Goal: Task Accomplishment & Management: Use online tool/utility

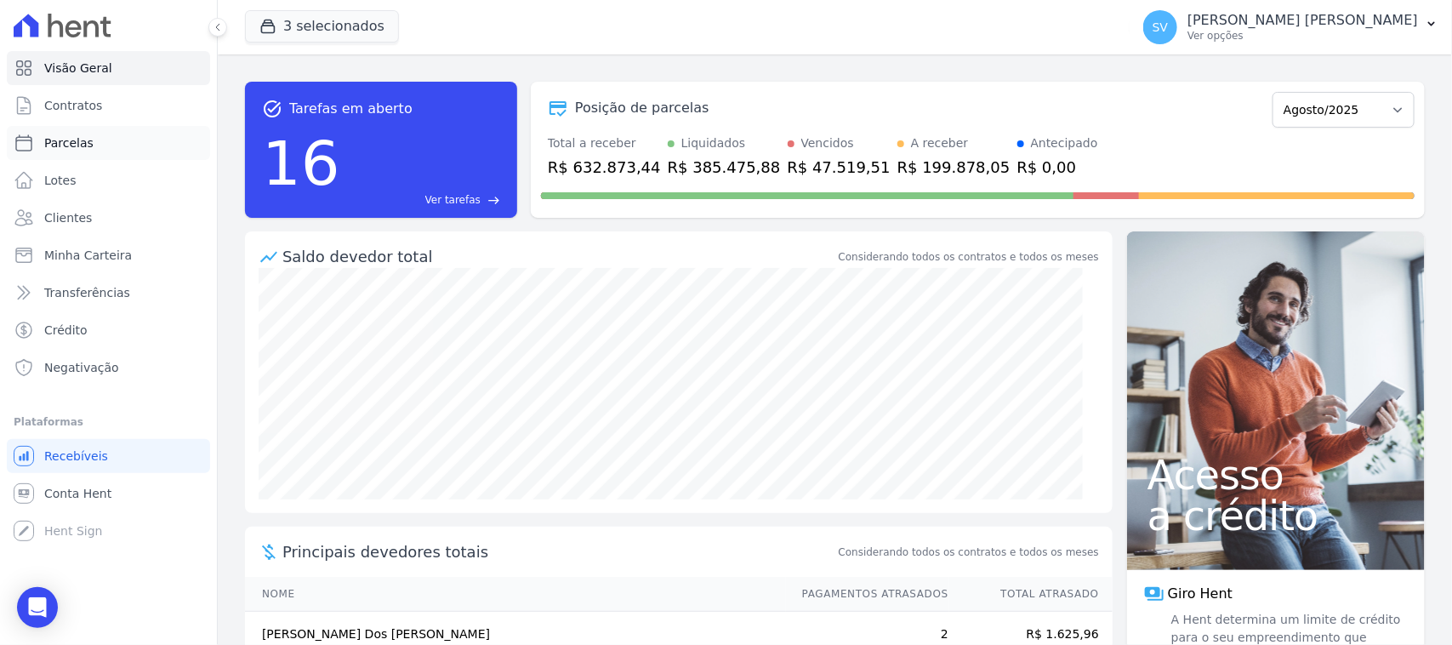
click at [134, 141] on link "Parcelas" at bounding box center [108, 143] width 203 height 34
select select
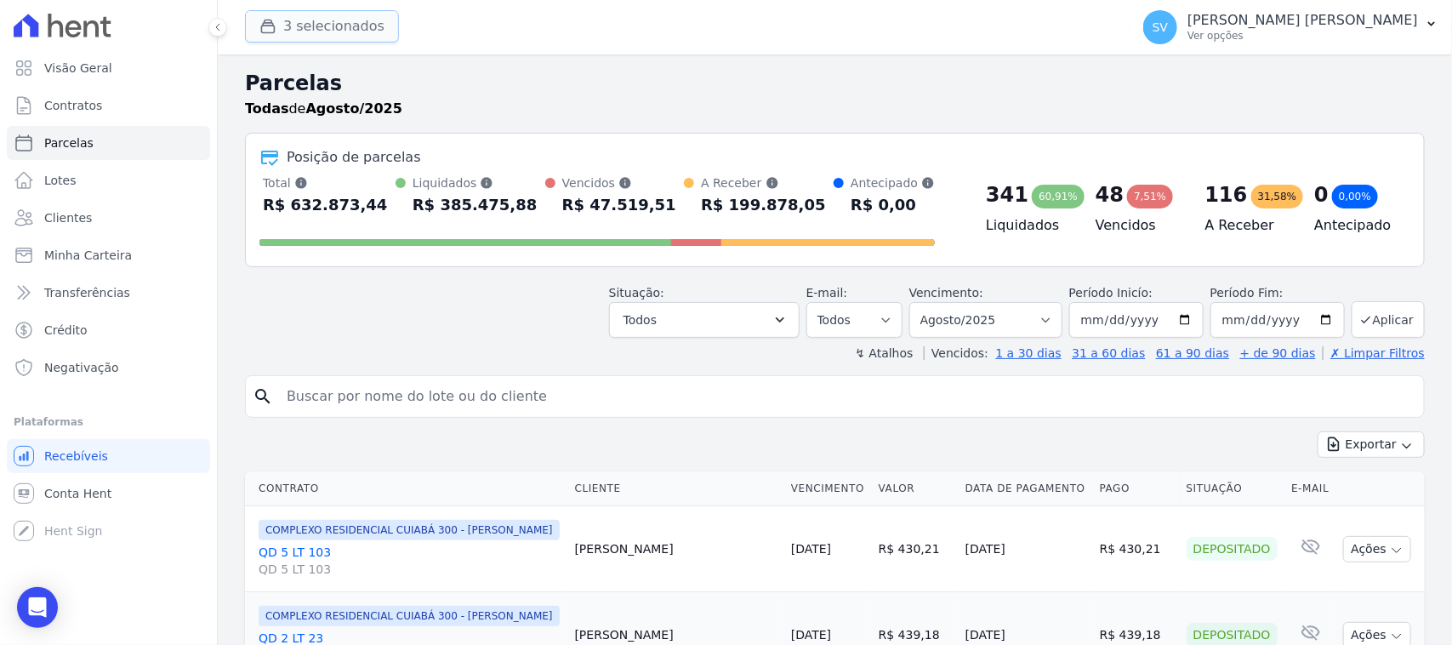
click at [333, 23] on button "3 selecionados" at bounding box center [322, 26] width 154 height 32
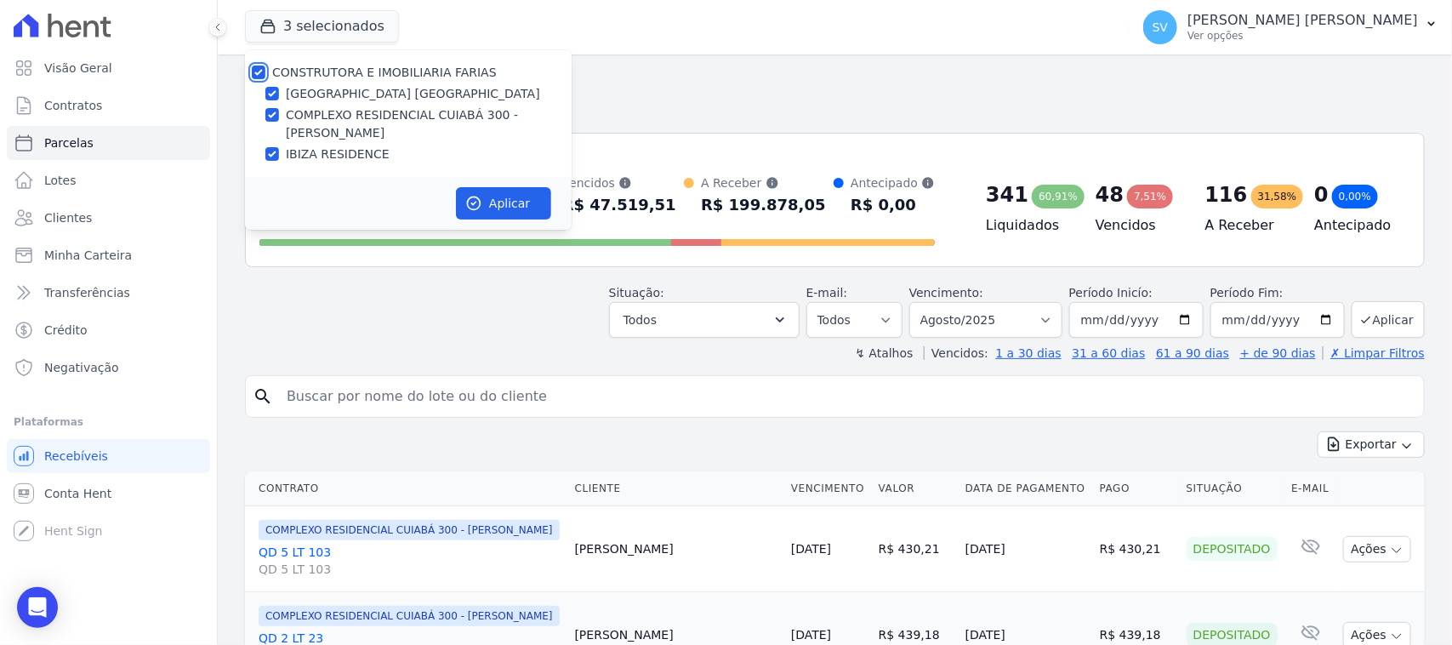
click at [253, 71] on input "CONSTRUTORA E IMOBILIARIA FARIAS" at bounding box center [259, 72] width 14 height 14
checkbox input "false"
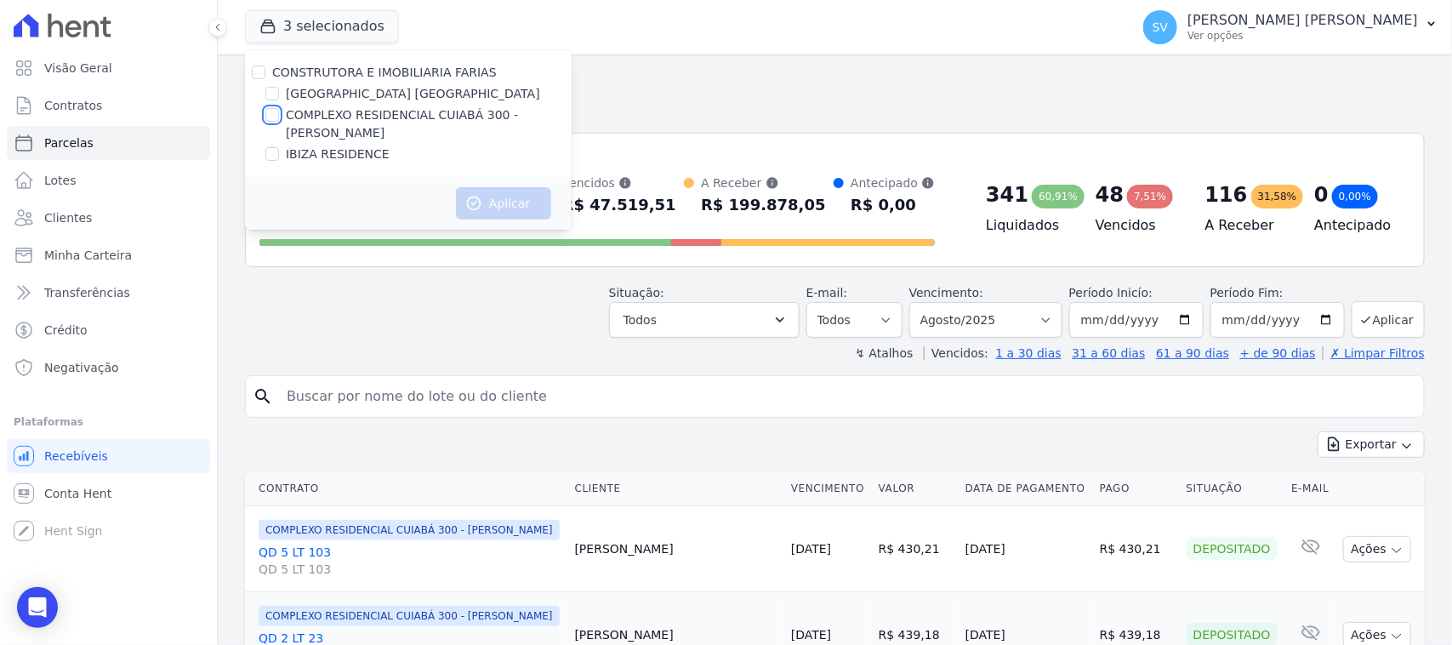
click at [273, 111] on input "COMPLEXO RESIDENCIAL CUIABÁ 300 - [PERSON_NAME]" at bounding box center [272, 115] width 14 height 14
checkbox input "true"
click at [508, 209] on button "Aplicar" at bounding box center [503, 203] width 95 height 32
click at [451, 391] on input "search" at bounding box center [846, 396] width 1141 height 34
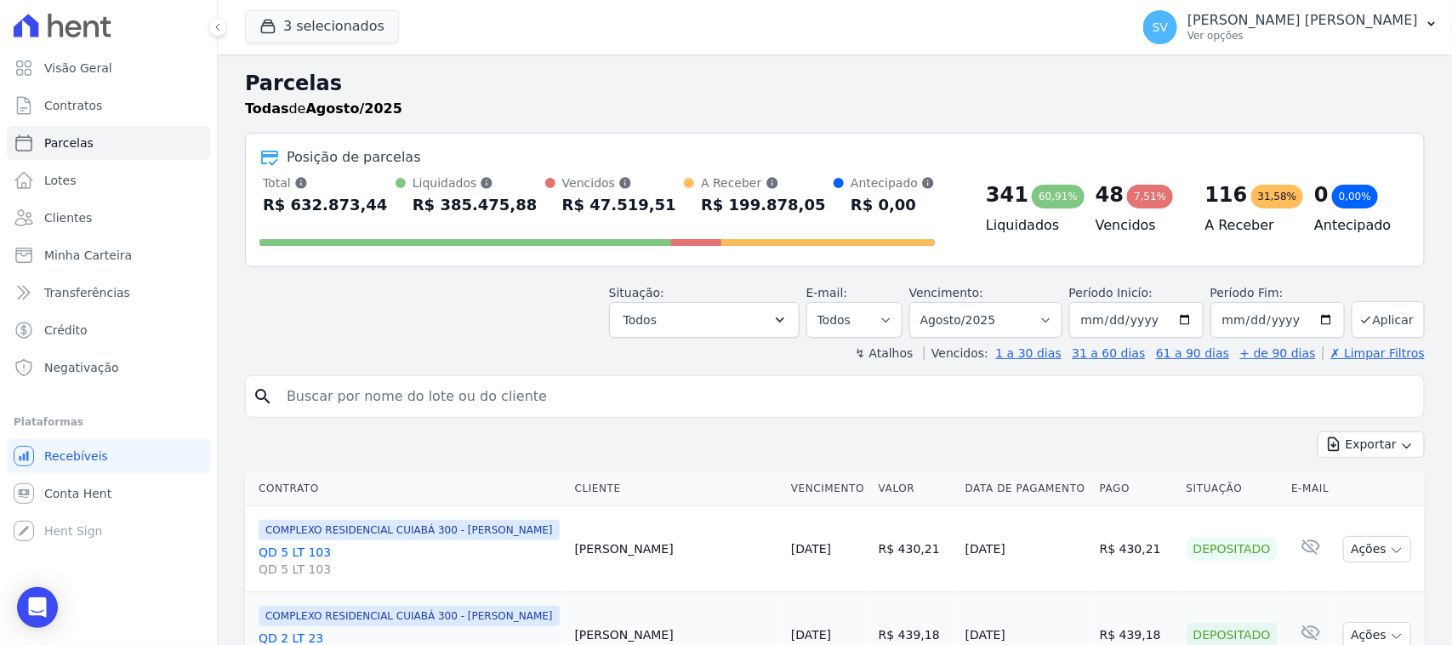
select select
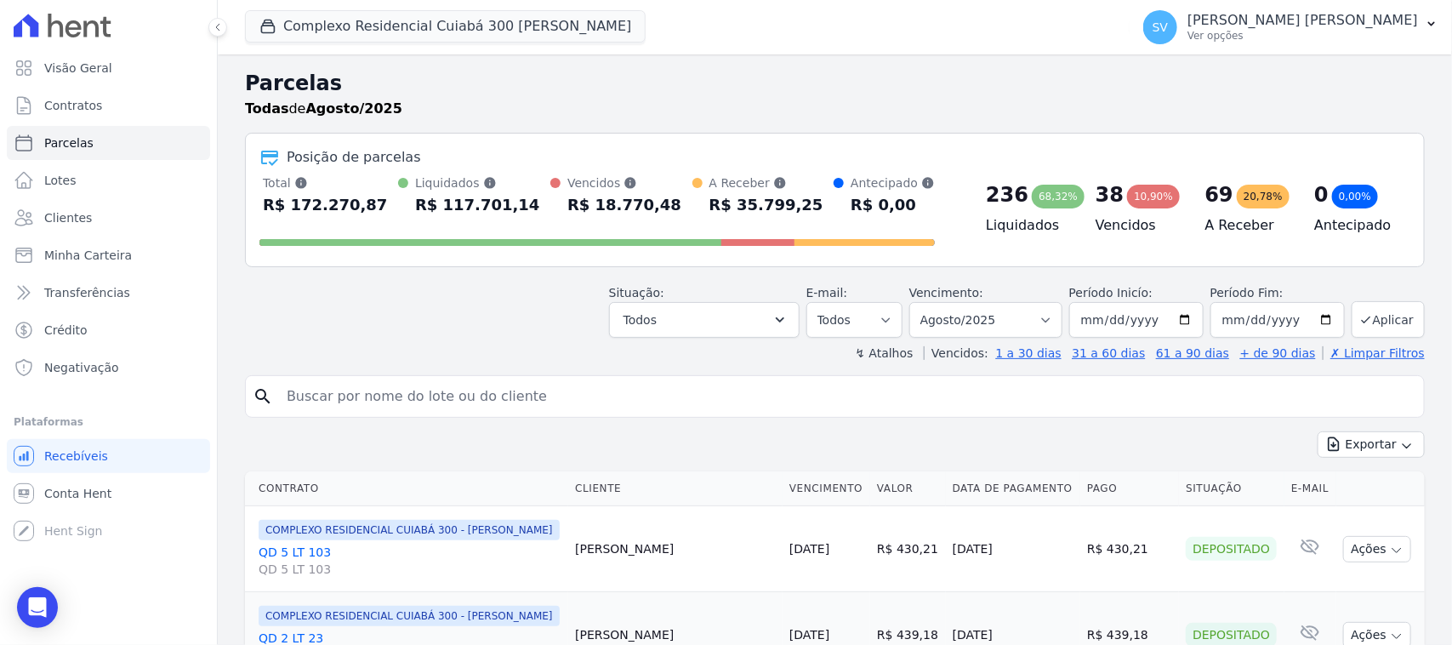
click at [545, 405] on input "search" at bounding box center [846, 396] width 1141 height 34
paste input "[PERSON_NAME]"
type input "[PERSON_NAME]"
select select
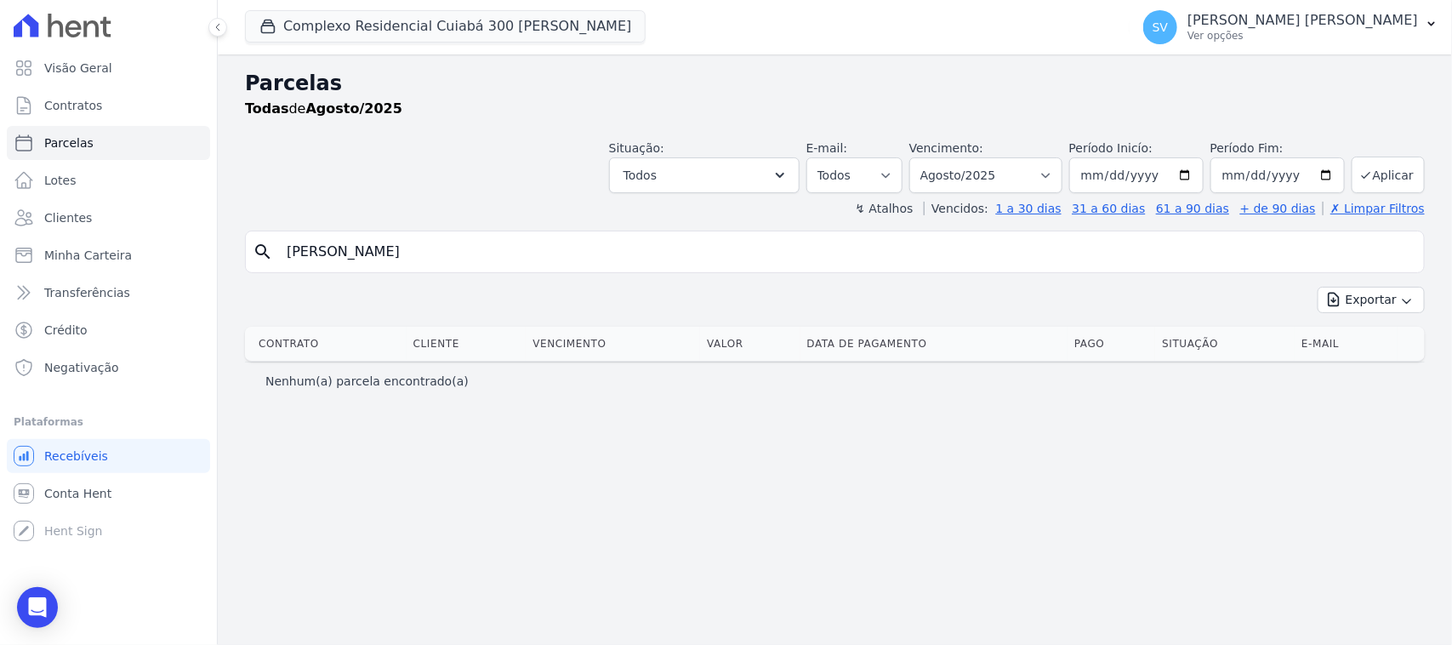
drag, startPoint x: 362, startPoint y: 262, endPoint x: 401, endPoint y: 259, distance: 40.1
click at [364, 262] on input "[PERSON_NAME]" at bounding box center [846, 252] width 1141 height 34
click at [444, 248] on input "[PERSON_NAME] kde [PERSON_NAME]" at bounding box center [846, 252] width 1141 height 34
type input "[PERSON_NAME]"
select select
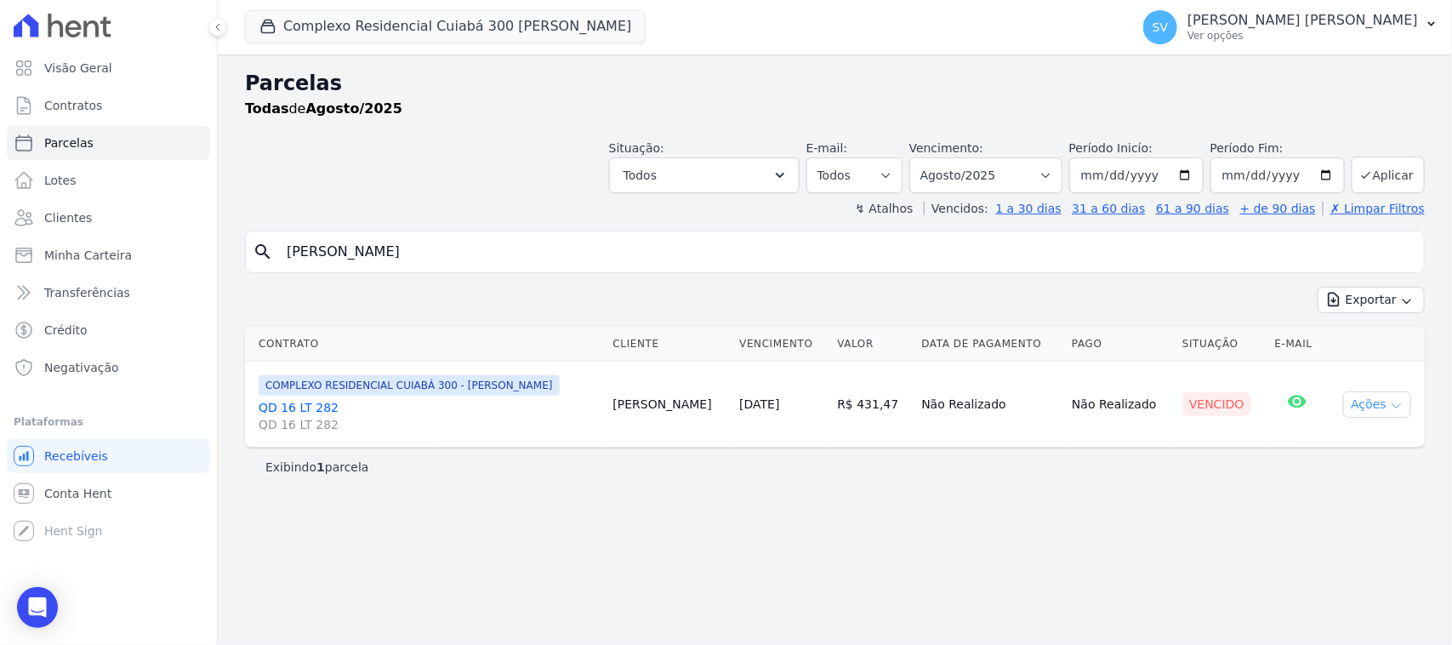
click at [1374, 396] on button "Ações" at bounding box center [1377, 404] width 68 height 26
click at [1352, 442] on link "Ver boleto" at bounding box center [1370, 443] width 163 height 31
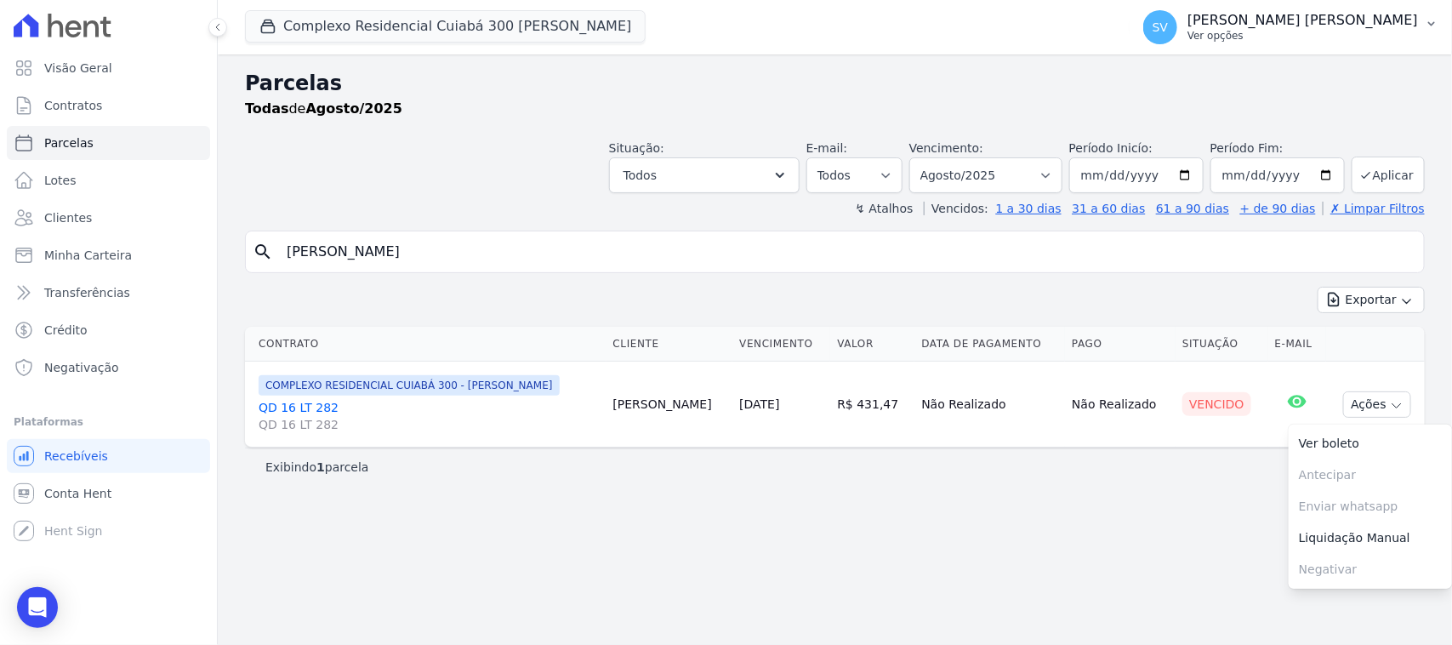
click at [1251, 14] on p "[PERSON_NAME] [PERSON_NAME]" at bounding box center [1302, 20] width 231 height 17
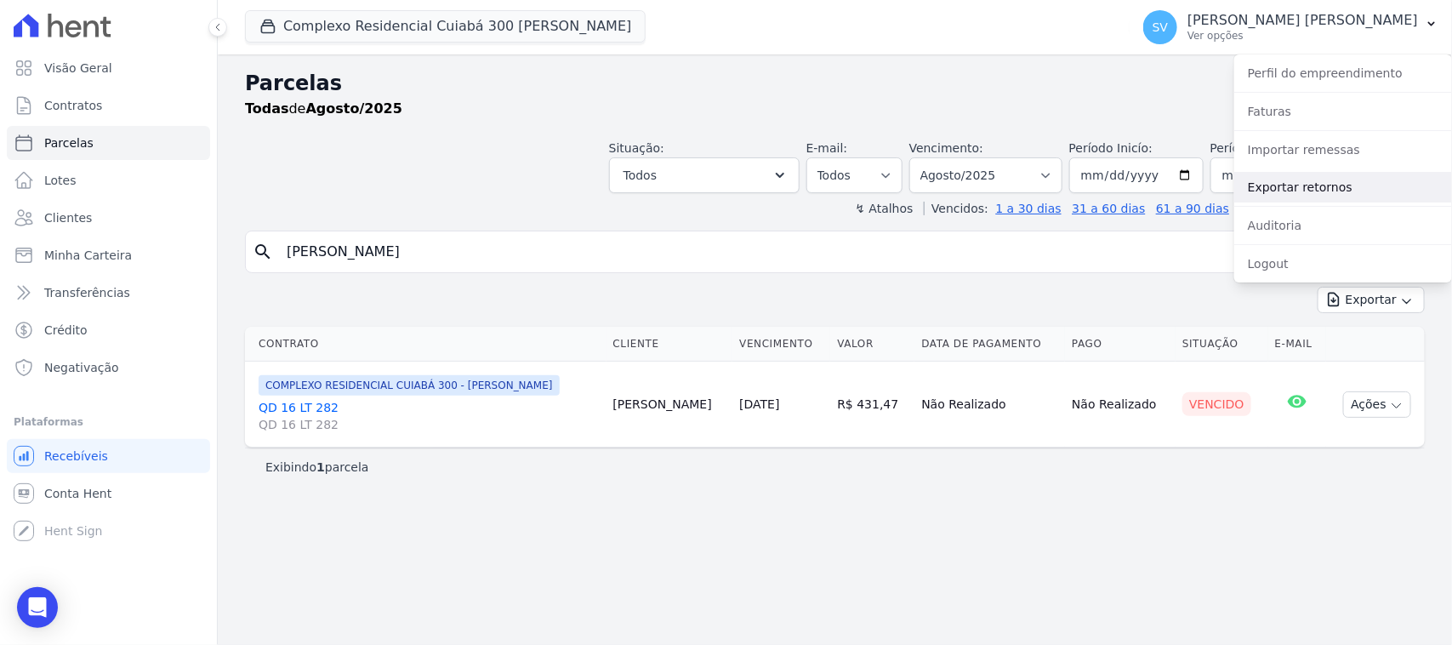
click at [1281, 184] on link "Exportar retornos" at bounding box center [1343, 187] width 218 height 31
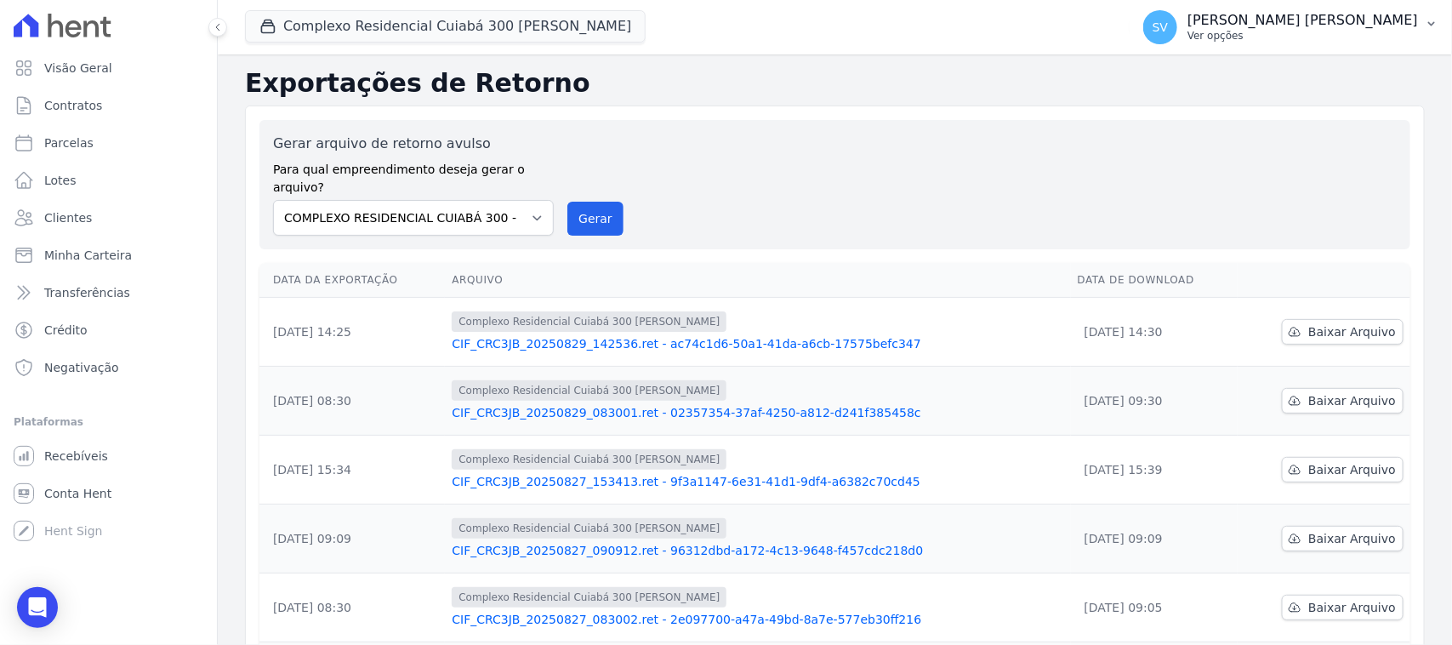
click at [1273, 28] on div "[PERSON_NAME] [PERSON_NAME] Ver opções" at bounding box center [1302, 27] width 231 height 31
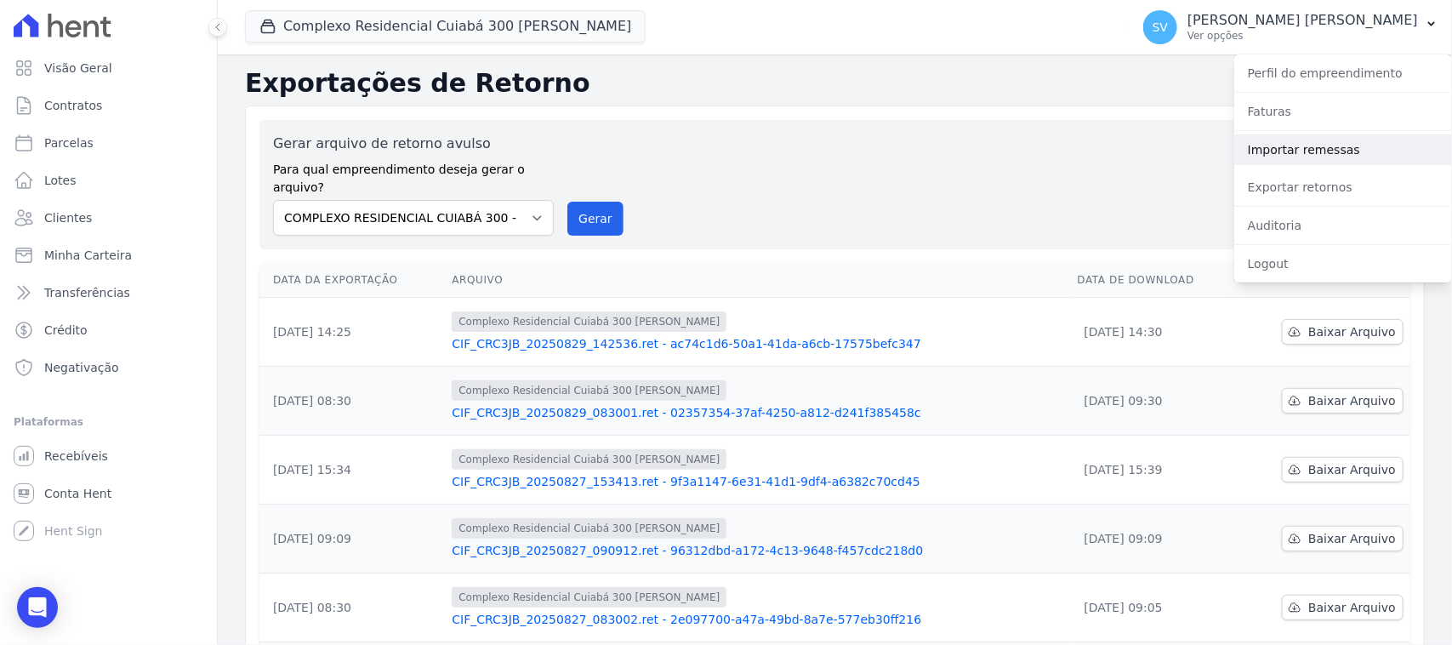
click at [1341, 151] on link "Importar remessas" at bounding box center [1343, 149] width 218 height 31
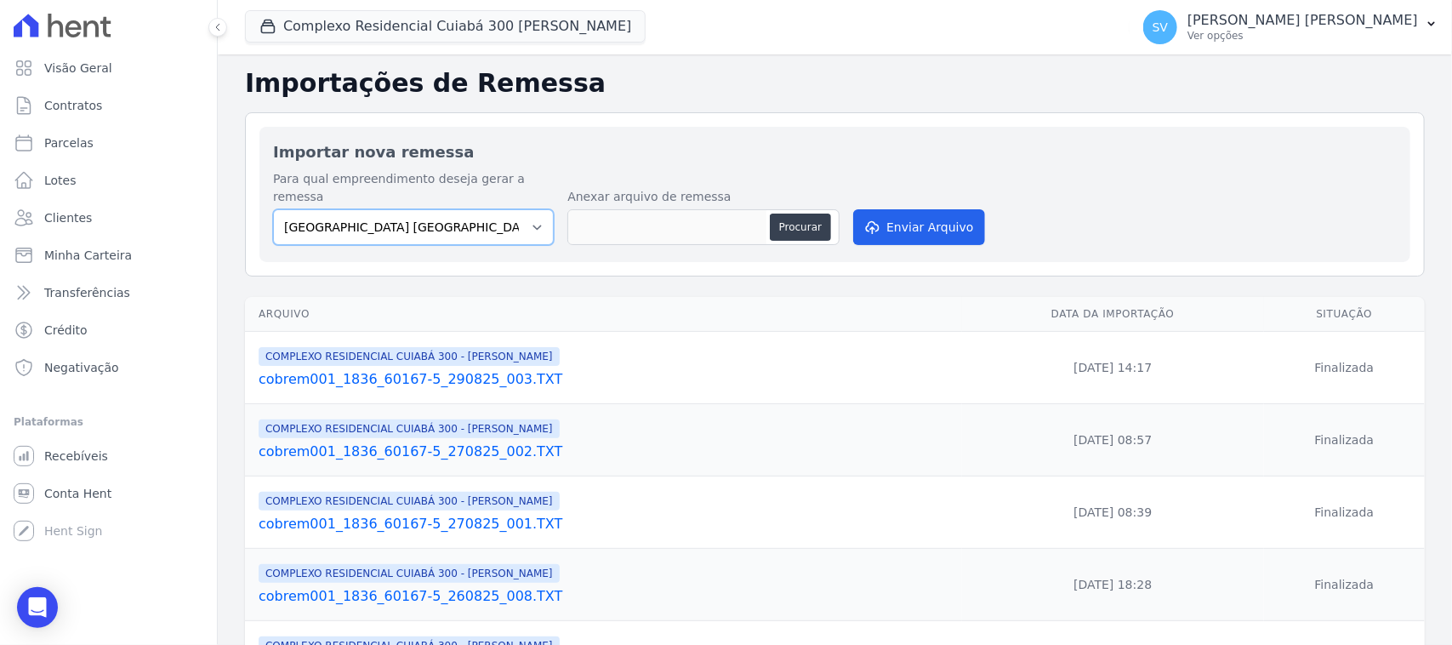
click at [384, 209] on select "[GEOGRAPHIC_DATA] COMPLEXO RESIDENCIAL [GEOGRAPHIC_DATA] 300 - [PERSON_NAME][GE…" at bounding box center [413, 227] width 281 height 36
select select "a999329b-d322-46c5-b2df-9163b092fb9b"
click at [273, 209] on select "[GEOGRAPHIC_DATA] COMPLEXO RESIDENCIAL [GEOGRAPHIC_DATA] 300 - [PERSON_NAME][GE…" at bounding box center [413, 227] width 281 height 36
click at [930, 209] on button "Enviar Arquivo" at bounding box center [918, 227] width 131 height 36
click at [1365, 28] on p "[PERSON_NAME] [PERSON_NAME]" at bounding box center [1302, 20] width 231 height 17
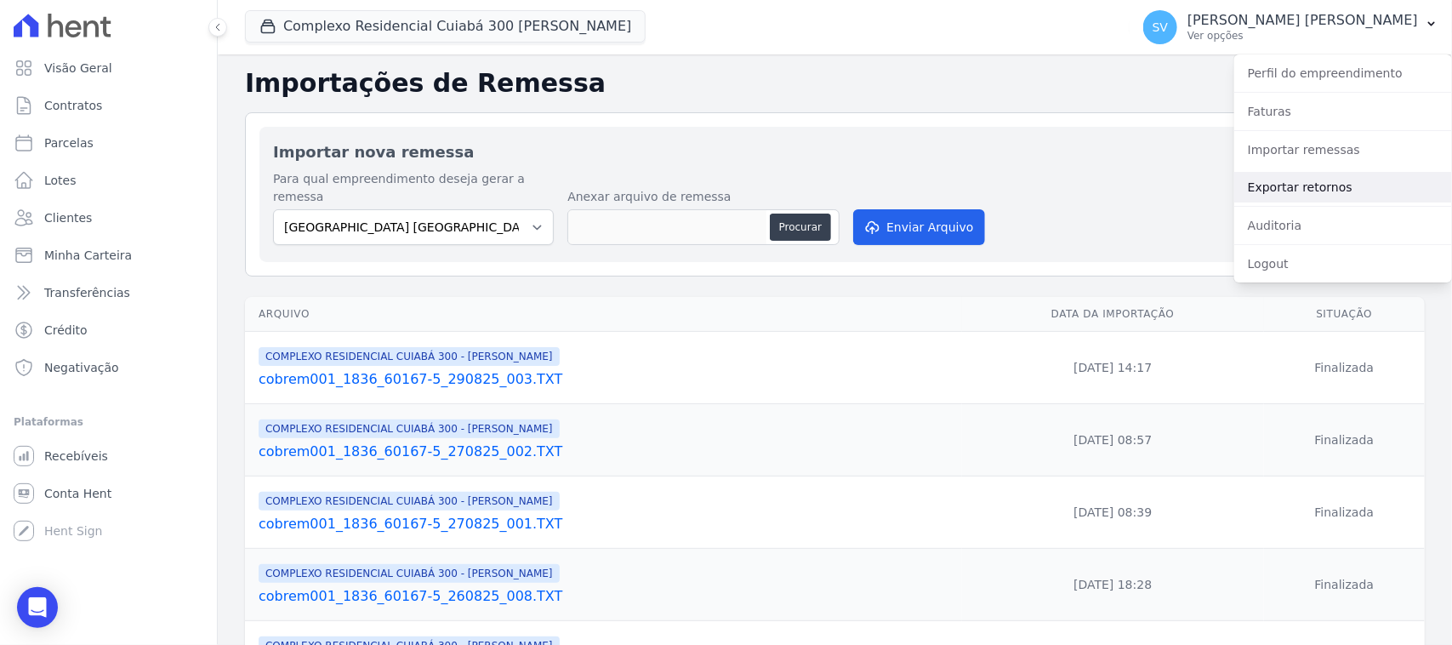
click at [1304, 188] on link "Exportar retornos" at bounding box center [1343, 187] width 218 height 31
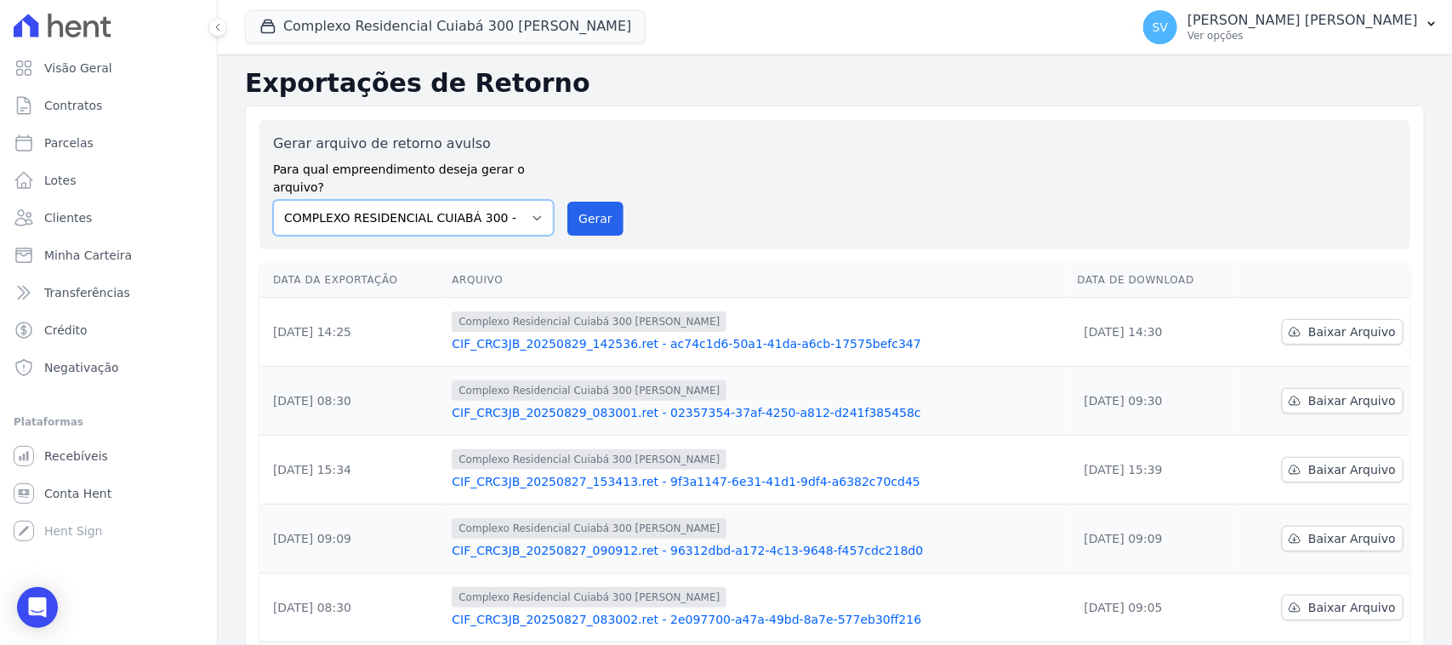
click at [519, 201] on select "[GEOGRAPHIC_DATA] COMPLEXO RESIDENCIAL [GEOGRAPHIC_DATA] 300 - [PERSON_NAME][GE…" at bounding box center [413, 218] width 281 height 36
select select "4da9ed21-cc8e-4588-a6ed-caad911ee607"
click at [273, 200] on select "[GEOGRAPHIC_DATA] COMPLEXO RESIDENCIAL [GEOGRAPHIC_DATA] 300 - [PERSON_NAME][GE…" at bounding box center [413, 218] width 281 height 36
drag, startPoint x: 601, startPoint y: 210, endPoint x: 800, endPoint y: 160, distance: 206.1
click at [591, 207] on button "Gerar" at bounding box center [595, 219] width 56 height 34
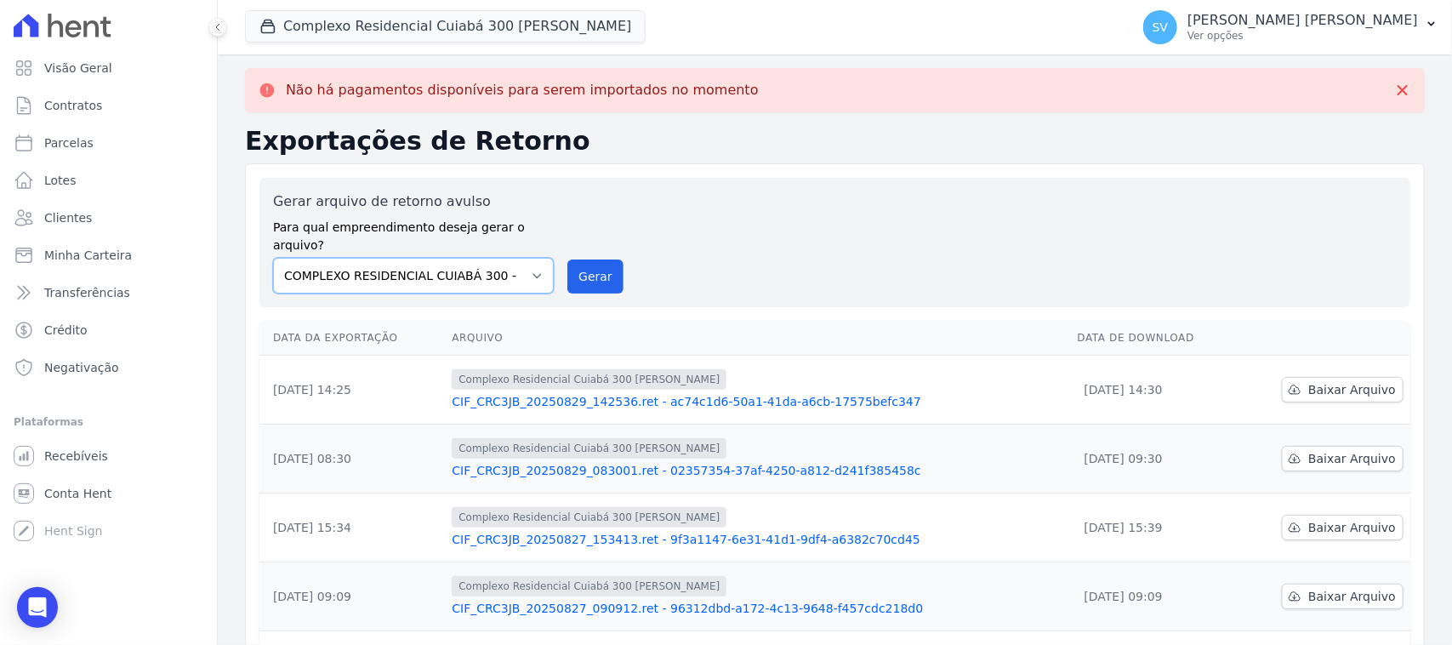
drag, startPoint x: 498, startPoint y: 252, endPoint x: 498, endPoint y: 265, distance: 13.6
click at [498, 258] on select "[GEOGRAPHIC_DATA] COMPLEXO RESIDENCIAL [GEOGRAPHIC_DATA] 300 - [PERSON_NAME][GE…" at bounding box center [413, 276] width 281 height 36
click at [273, 258] on select "[GEOGRAPHIC_DATA] COMPLEXO RESIDENCIAL [GEOGRAPHIC_DATA] 300 - [PERSON_NAME][GE…" at bounding box center [413, 276] width 281 height 36
drag, startPoint x: 579, startPoint y: 268, endPoint x: 794, endPoint y: 155, distance: 242.4
click at [578, 269] on button "Gerar" at bounding box center [595, 276] width 56 height 34
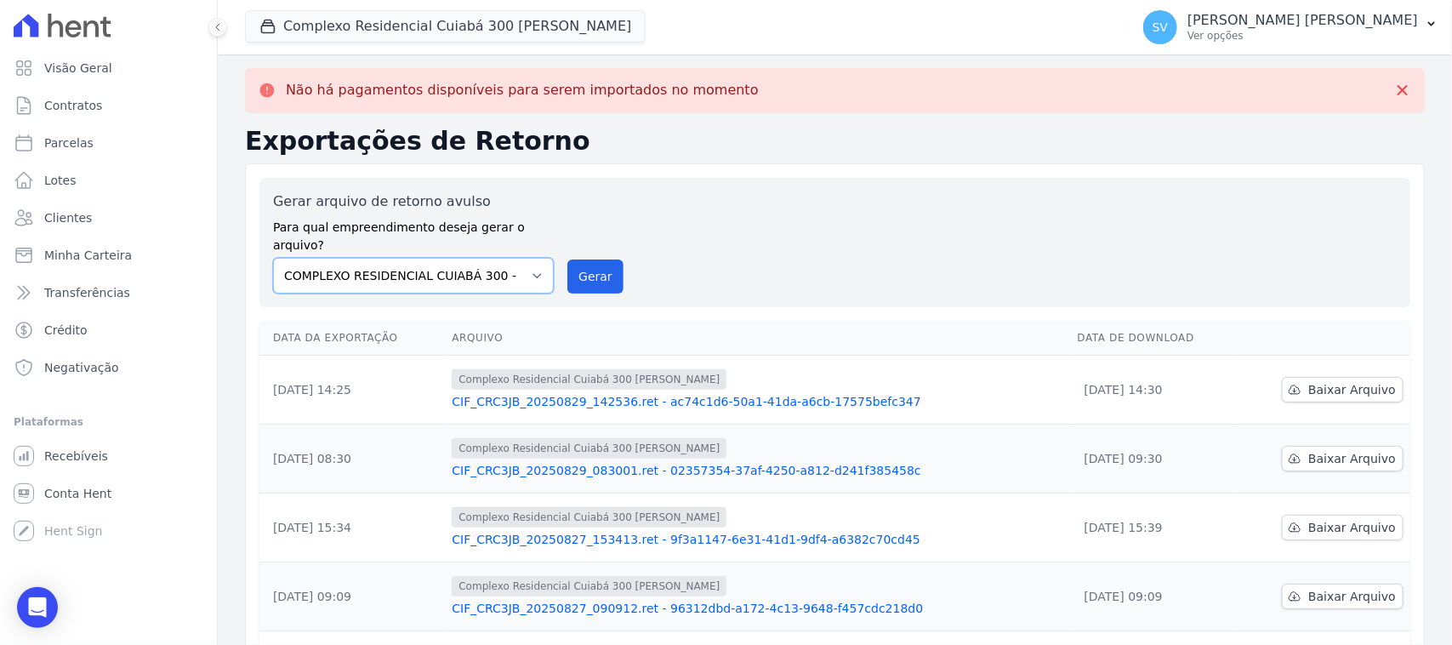
click at [458, 258] on select "[GEOGRAPHIC_DATA] COMPLEXO RESIDENCIAL [GEOGRAPHIC_DATA] 300 - [PERSON_NAME][GE…" at bounding box center [413, 276] width 281 height 36
select select "73a372cd-5640-41c8-aaea-11bd74619c10"
click at [273, 258] on select "[GEOGRAPHIC_DATA] COMPLEXO RESIDENCIAL [GEOGRAPHIC_DATA] 300 - [PERSON_NAME][GE…" at bounding box center [413, 276] width 281 height 36
drag, startPoint x: 581, startPoint y: 259, endPoint x: 802, endPoint y: 157, distance: 243.6
click at [581, 259] on button "Gerar" at bounding box center [595, 276] width 56 height 34
